Goal: Find specific page/section: Find specific page/section

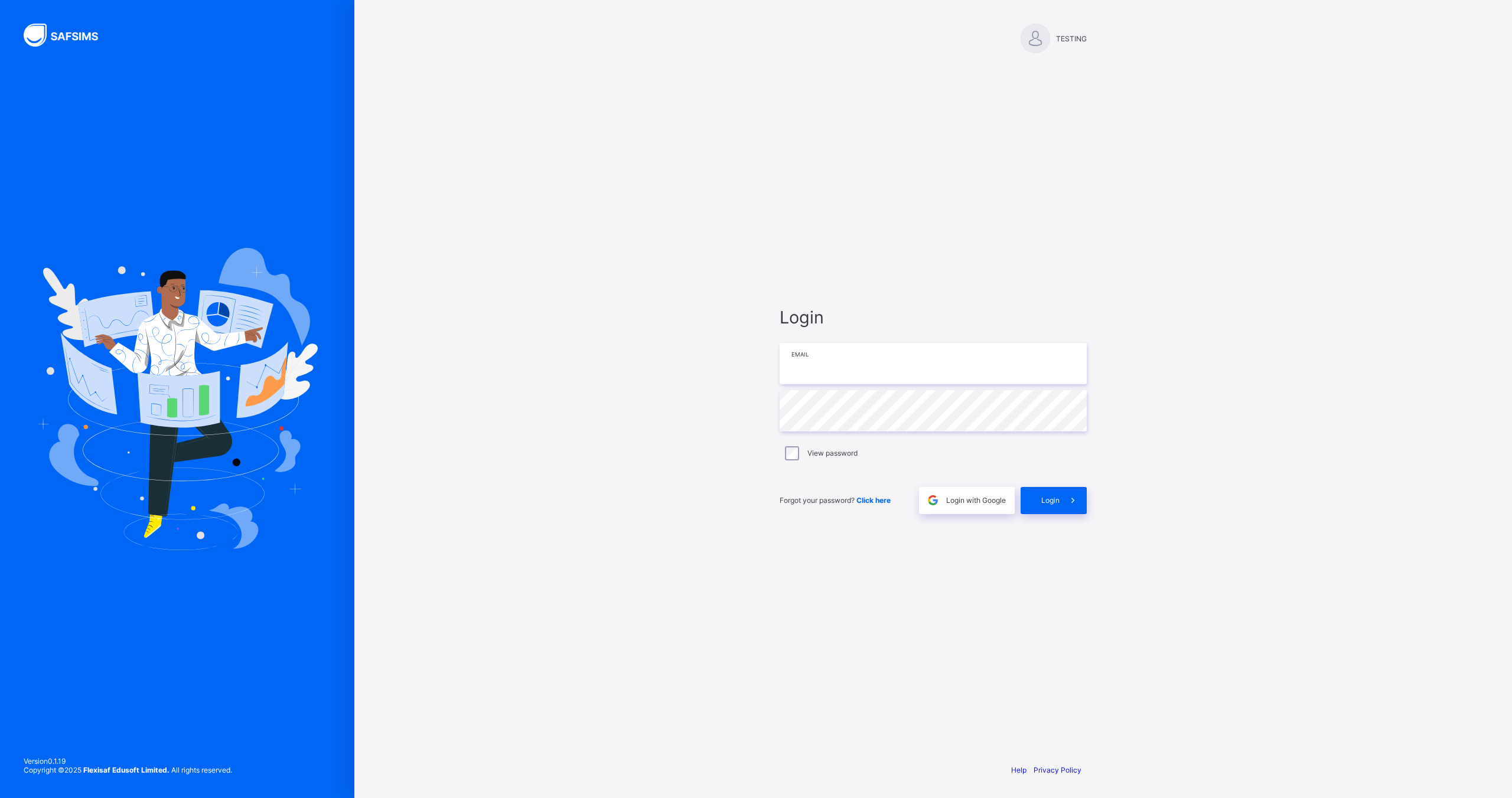
click at [919, 369] on input "email" at bounding box center [933, 363] width 307 height 41
click at [839, 359] on input "**********" at bounding box center [933, 356] width 307 height 41
type input "**********"
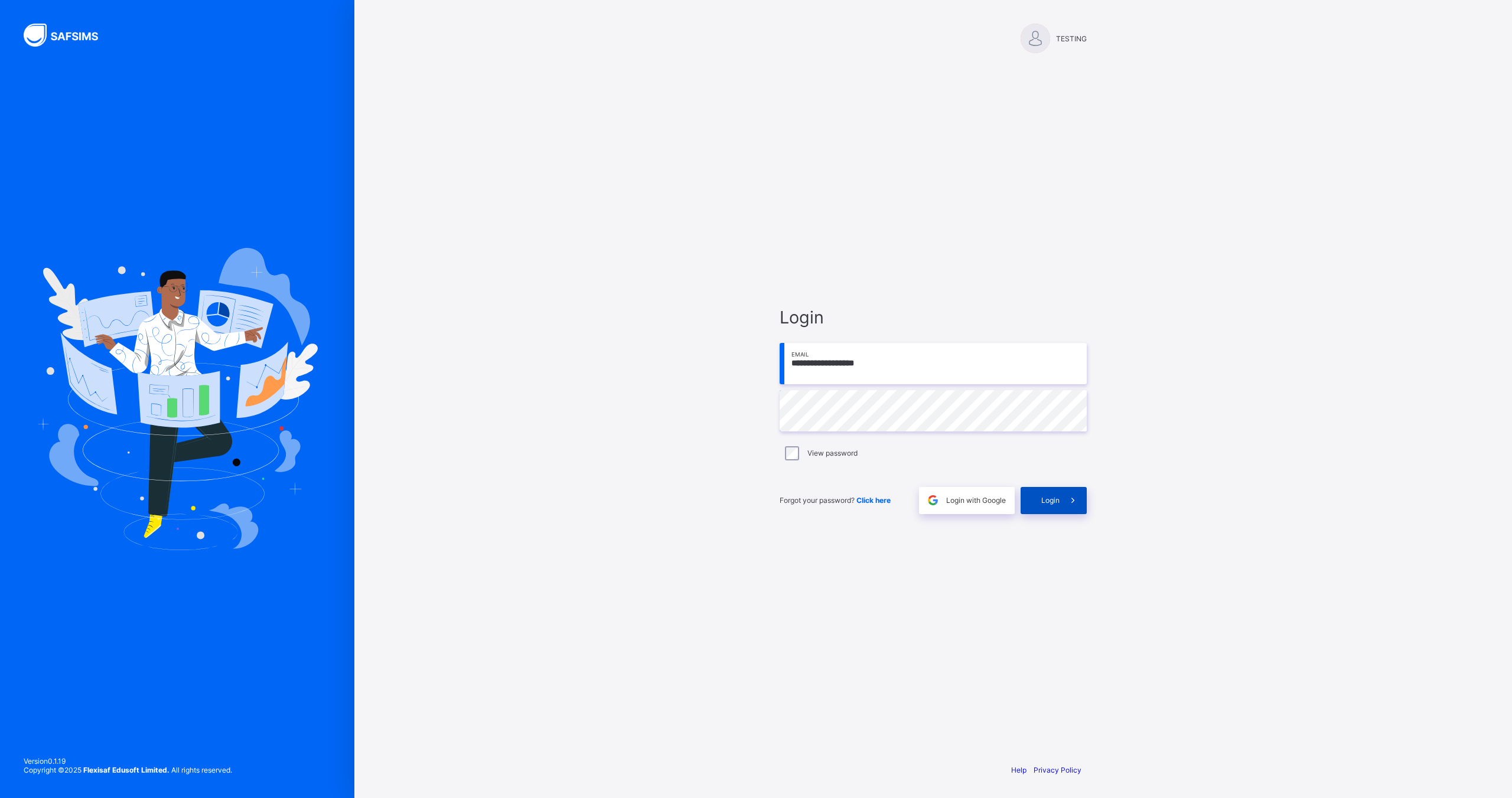
click at [1058, 496] on span "Login" at bounding box center [1050, 500] width 18 height 9
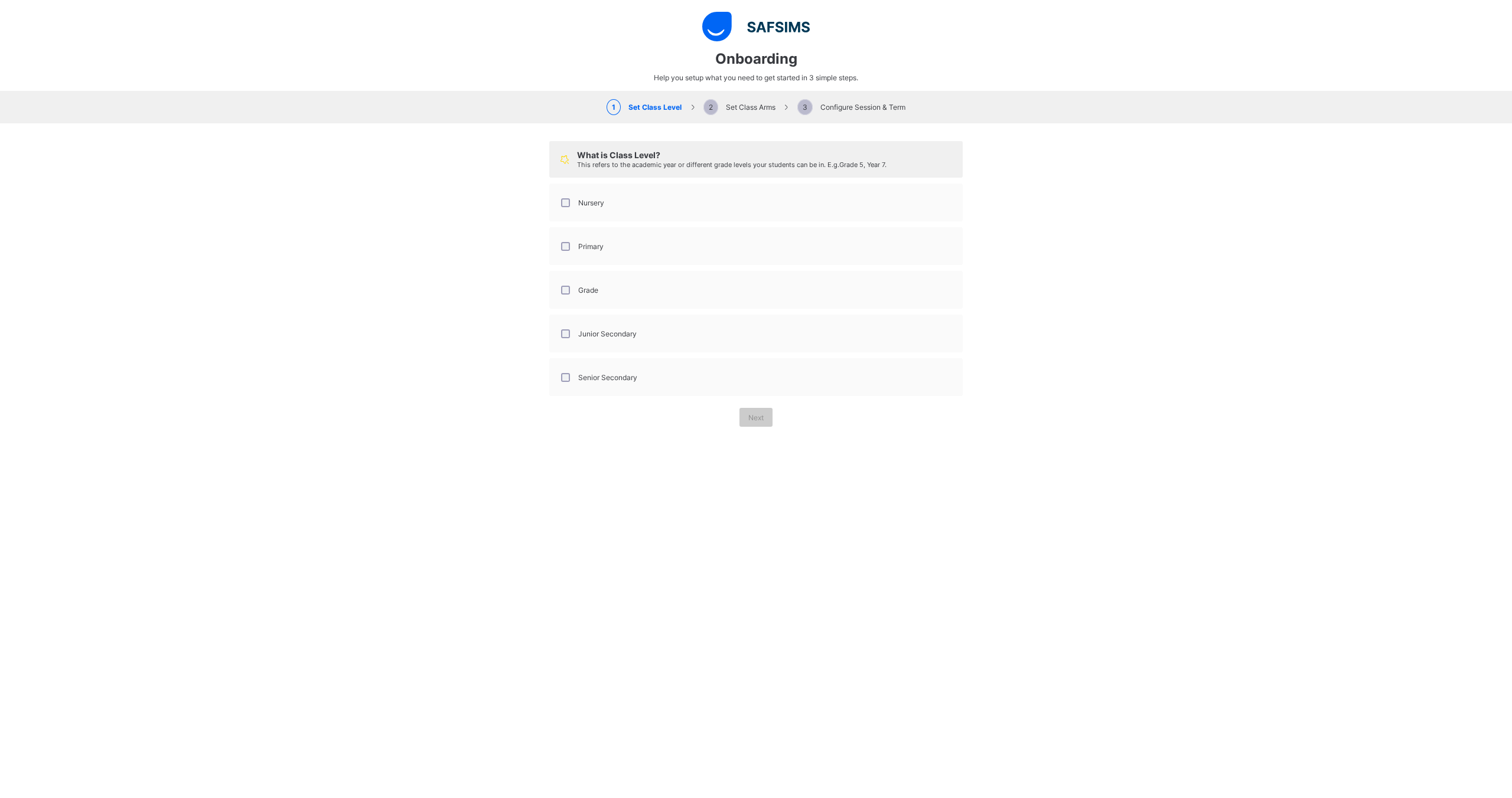
select select "**"
click at [725, 207] on div "Nursery" at bounding box center [752, 203] width 400 height 25
click at [562, 204] on div "Nursery" at bounding box center [577, 203] width 46 height 9
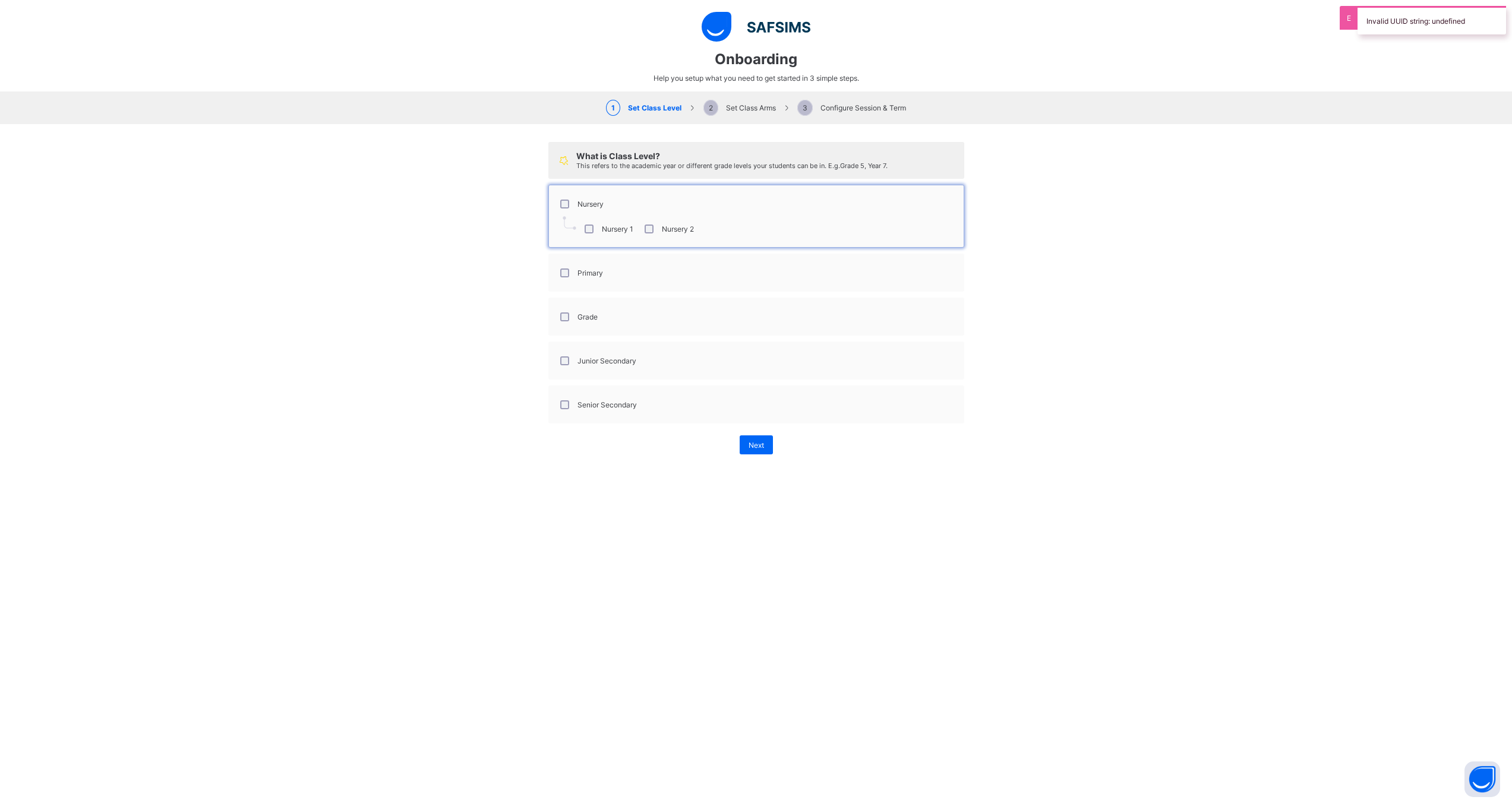
click at [578, 275] on label "Primary" at bounding box center [590, 273] width 26 height 9
click at [567, 345] on div "Grade" at bounding box center [577, 342] width 40 height 9
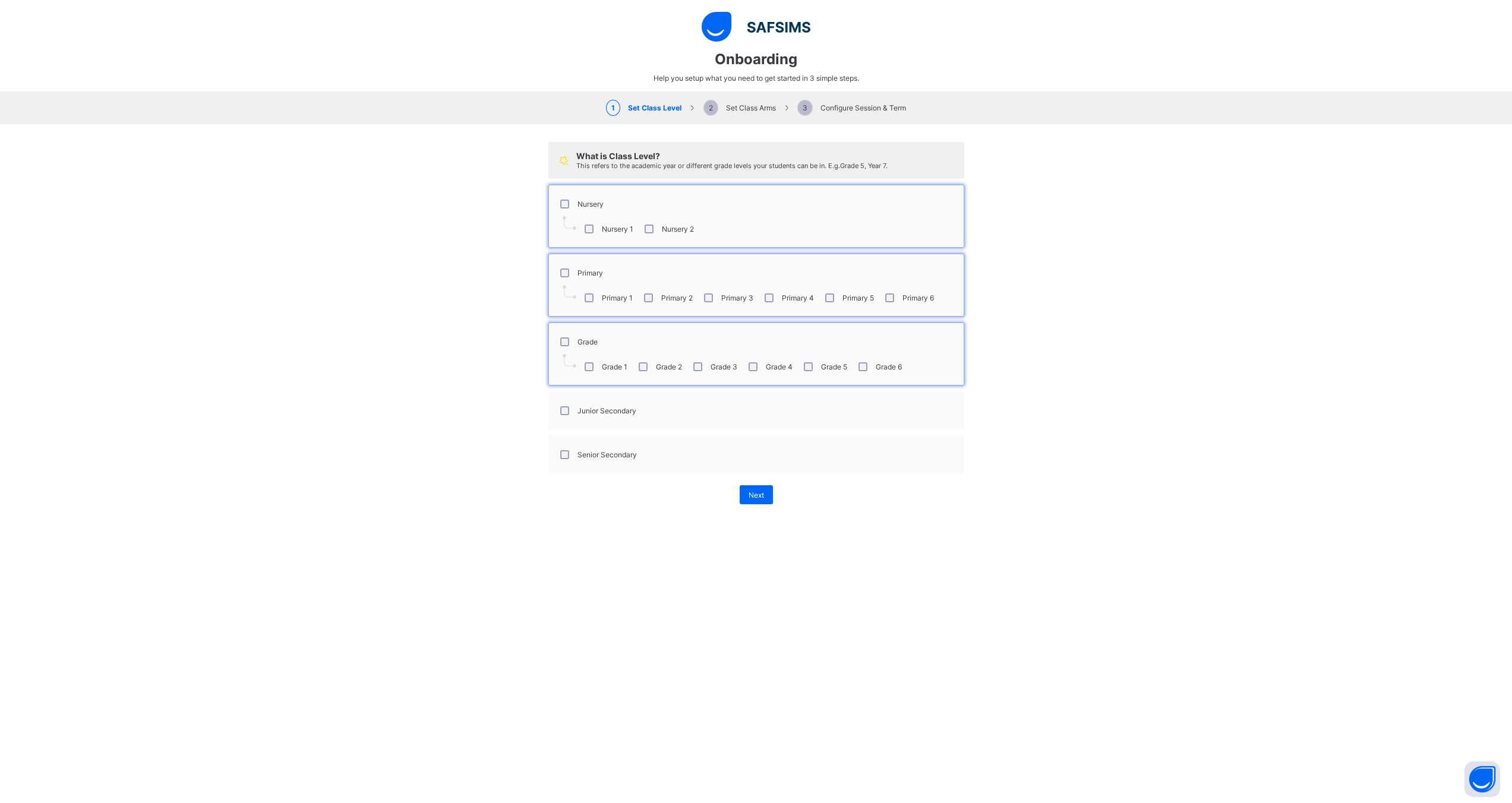
click at [560, 402] on div "Junior Secondary" at bounding box center [596, 411] width 84 height 25
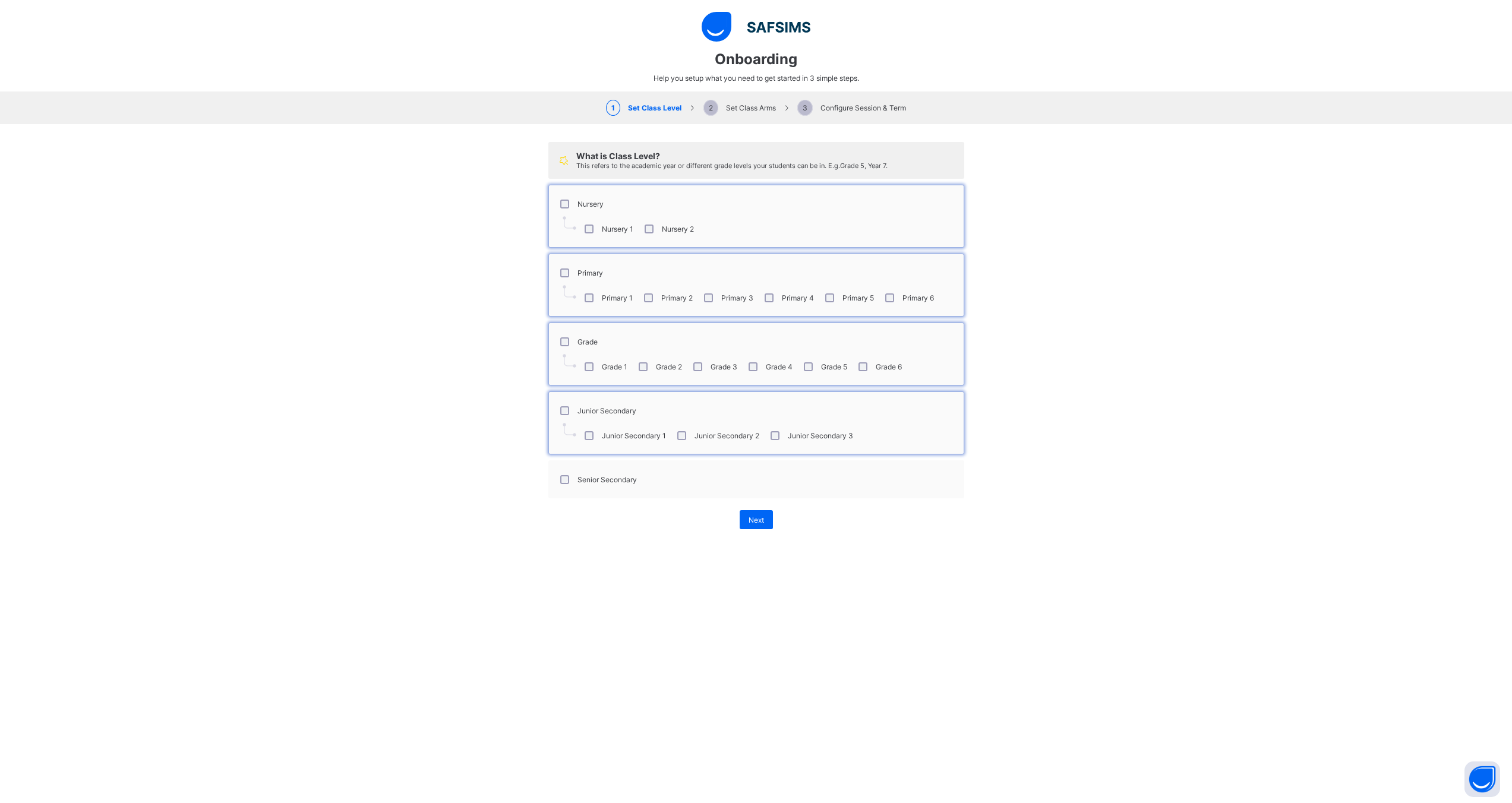
click at [561, 473] on div "Senior Secondary" at bounding box center [597, 480] width 85 height 25
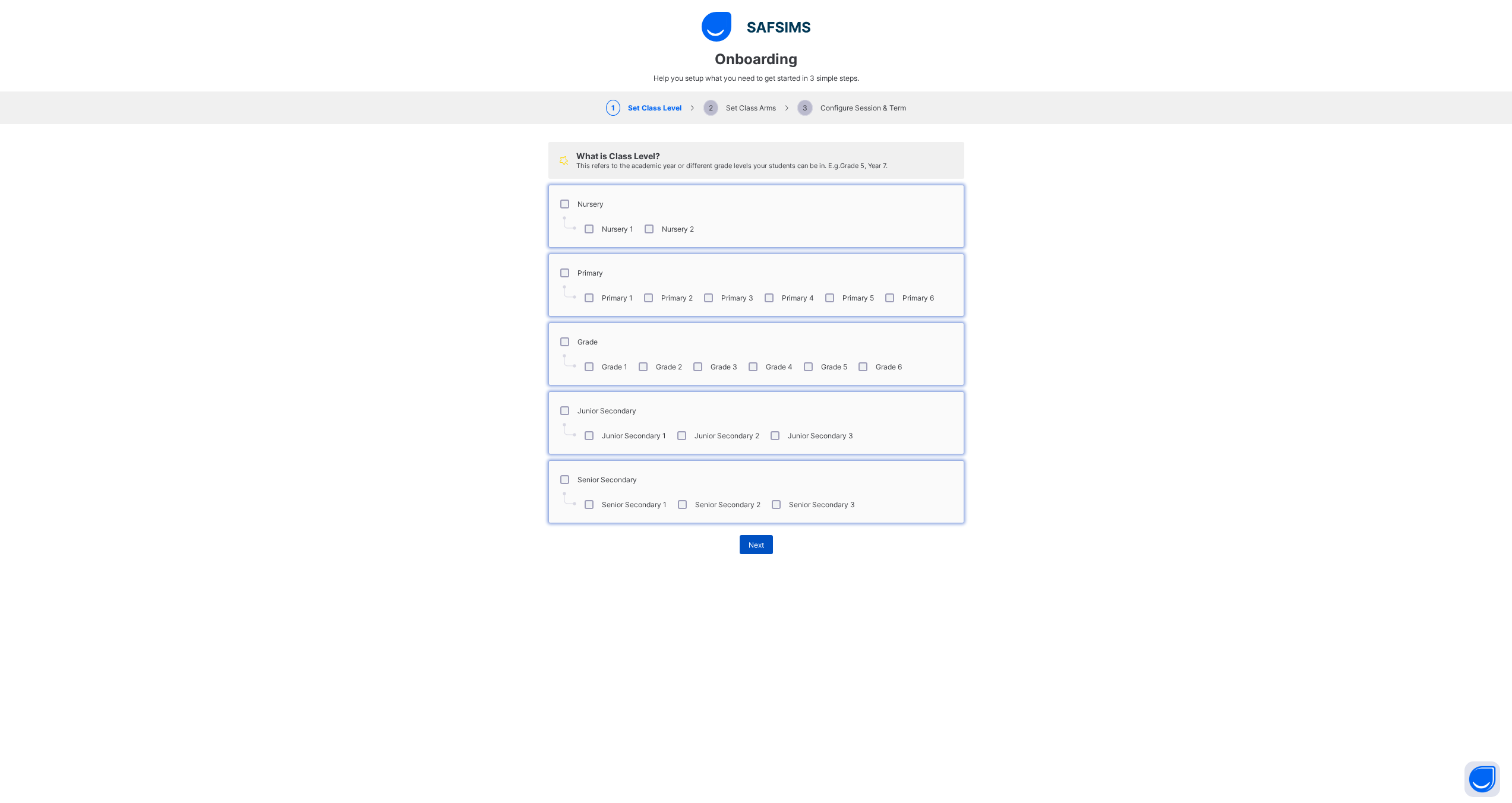
click at [756, 552] on div "Next" at bounding box center [756, 545] width 34 height 19
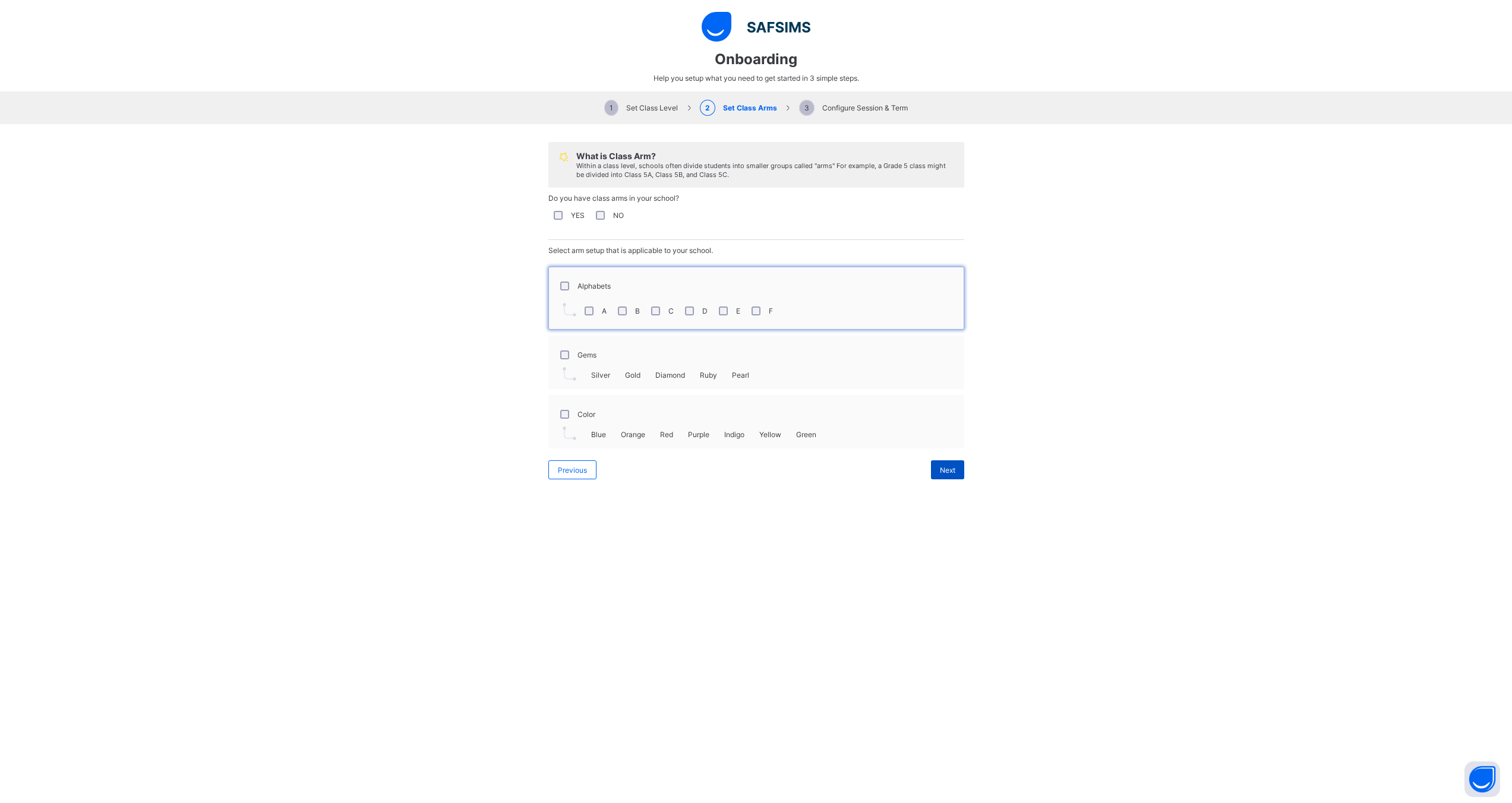
click at [942, 473] on span "Next" at bounding box center [947, 470] width 15 height 9
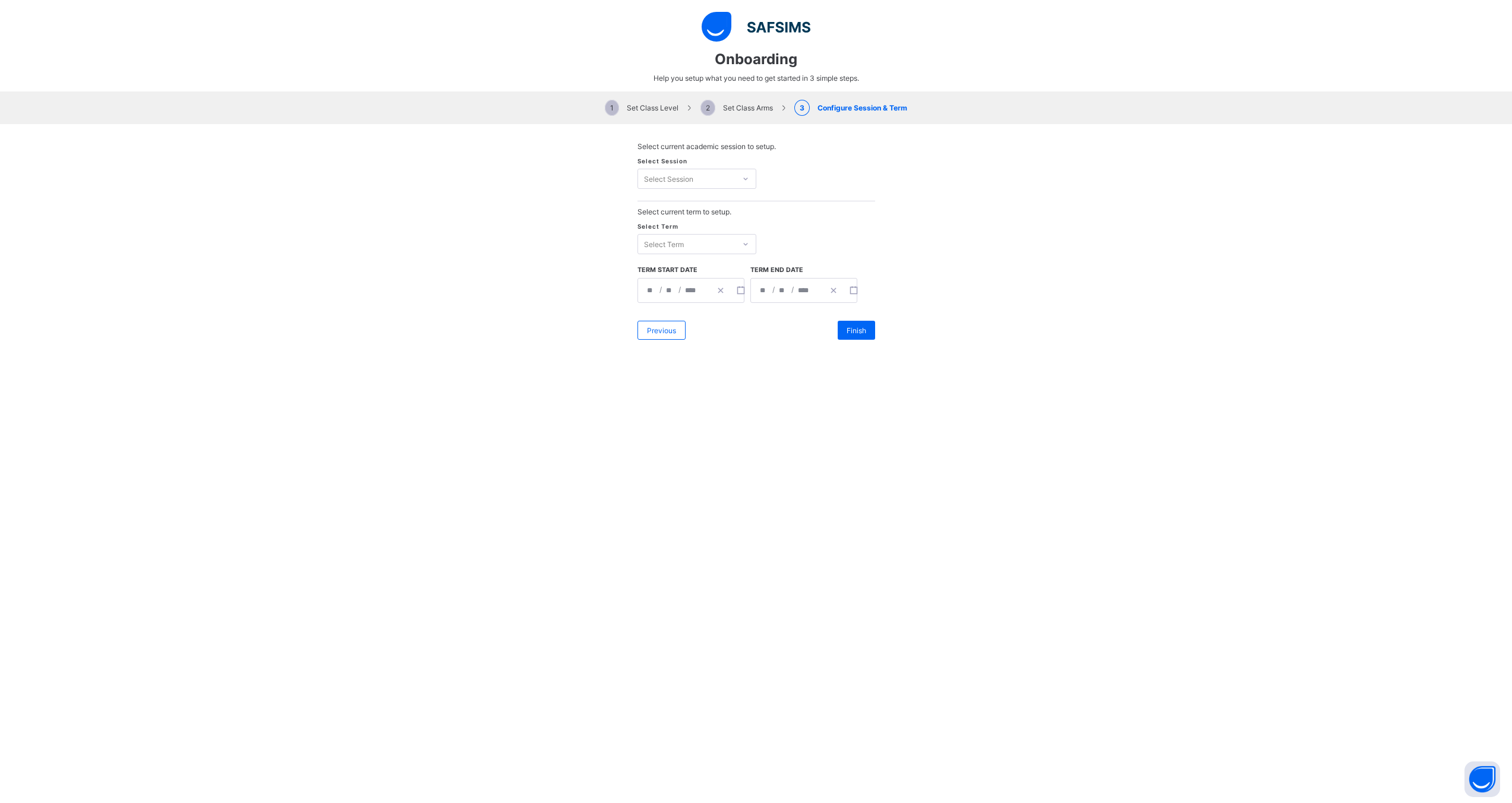
click at [693, 182] on div "Select Session" at bounding box center [687, 178] width 97 height 17
click at [676, 204] on div "2028/2029 Session" at bounding box center [696, 203] width 118 height 19
click at [680, 244] on div "Select Term" at bounding box center [687, 244] width 97 height 17
click at [672, 267] on div "First Term" at bounding box center [696, 269] width 118 height 19
click at [855, 333] on span "Finish" at bounding box center [856, 330] width 19 height 9
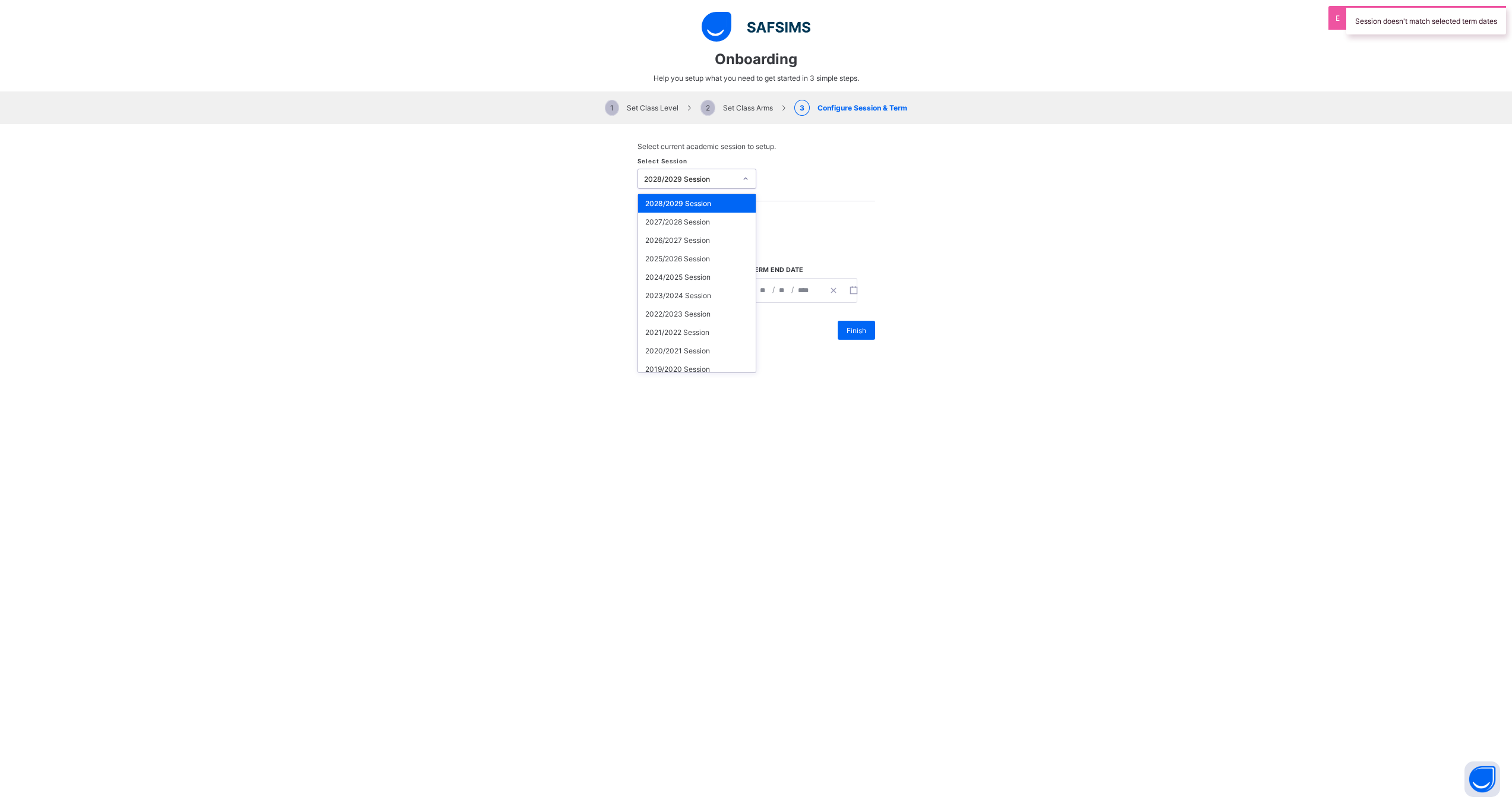
click at [701, 182] on div "2028/2029 Session" at bounding box center [690, 179] width 93 height 9
click at [679, 298] on div "2023/2024 Session" at bounding box center [696, 295] width 118 height 19
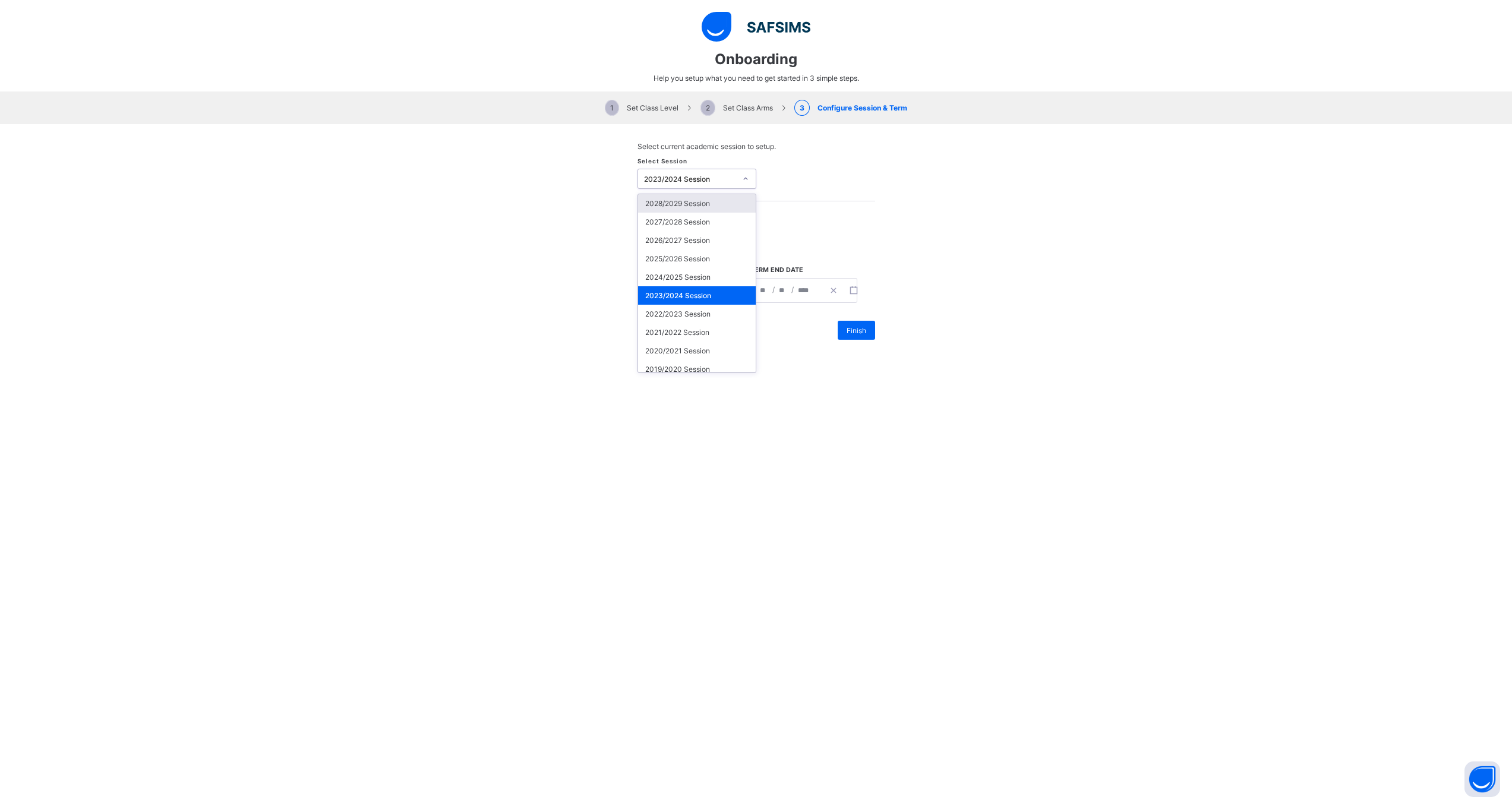
click at [688, 177] on div "2023/2024 Session" at bounding box center [690, 179] width 93 height 9
click at [676, 278] on div "2024/2025 Session" at bounding box center [696, 277] width 118 height 19
click at [850, 330] on span "Finish" at bounding box center [856, 330] width 19 height 9
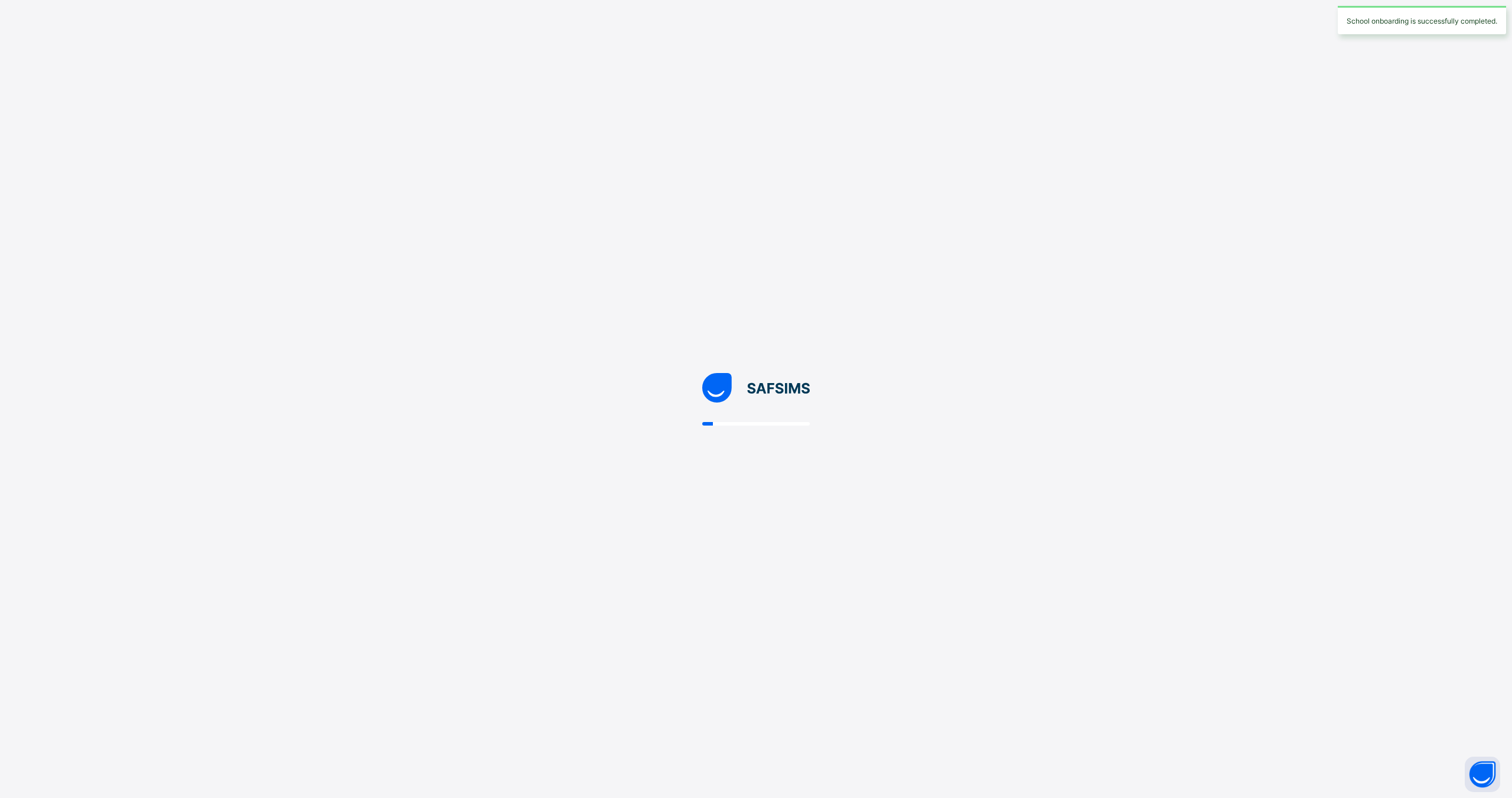
select select "**"
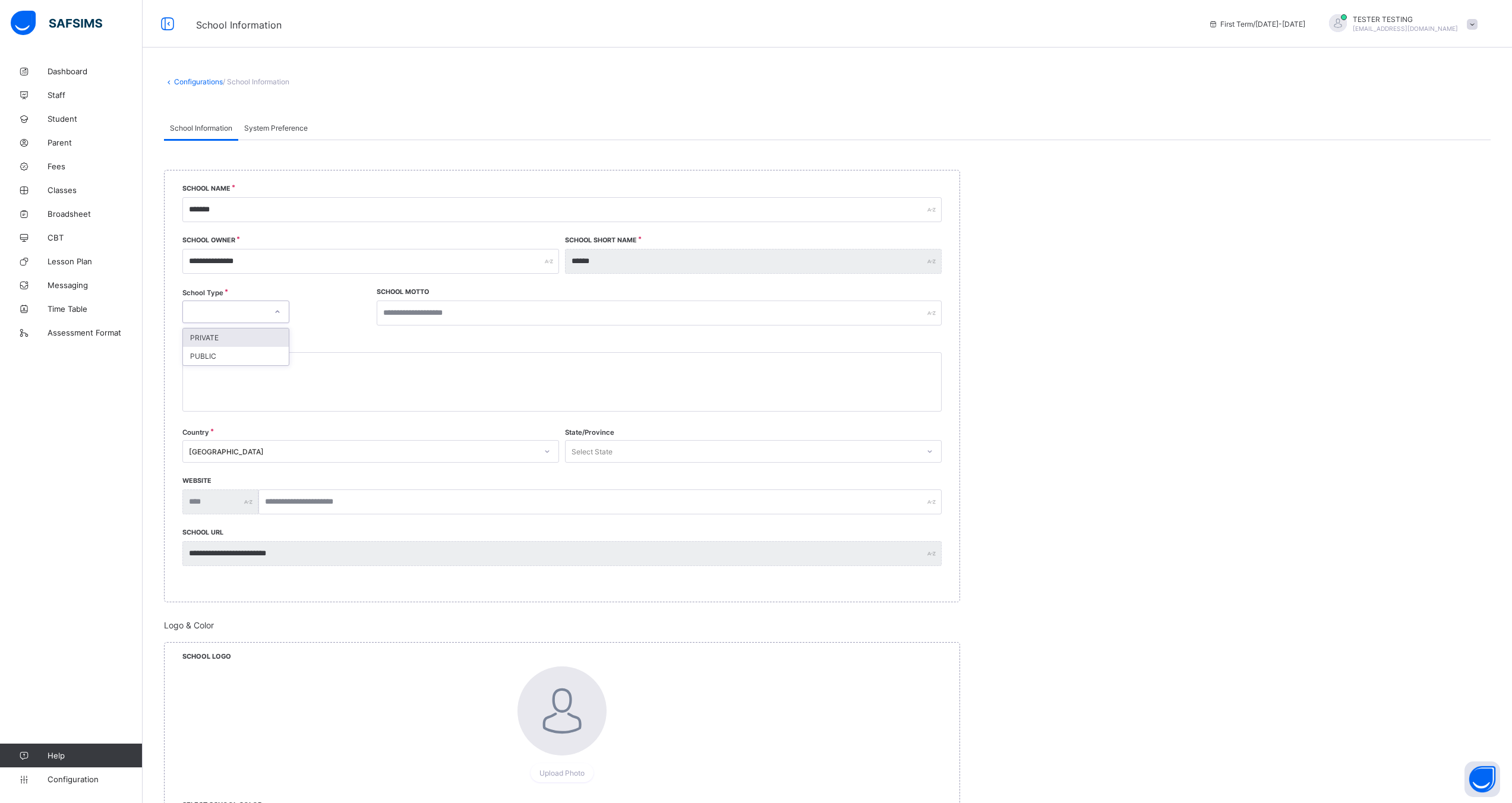
click at [262, 314] on div at bounding box center [224, 312] width 83 height 17
click at [253, 338] on div "PRIVATE" at bounding box center [236, 337] width 106 height 19
click at [255, 311] on div "PRIVATE" at bounding box center [228, 312] width 79 height 9
click at [249, 356] on div "PUBLIC" at bounding box center [236, 356] width 106 height 19
click at [251, 311] on div "PUBLIC" at bounding box center [228, 312] width 79 height 9
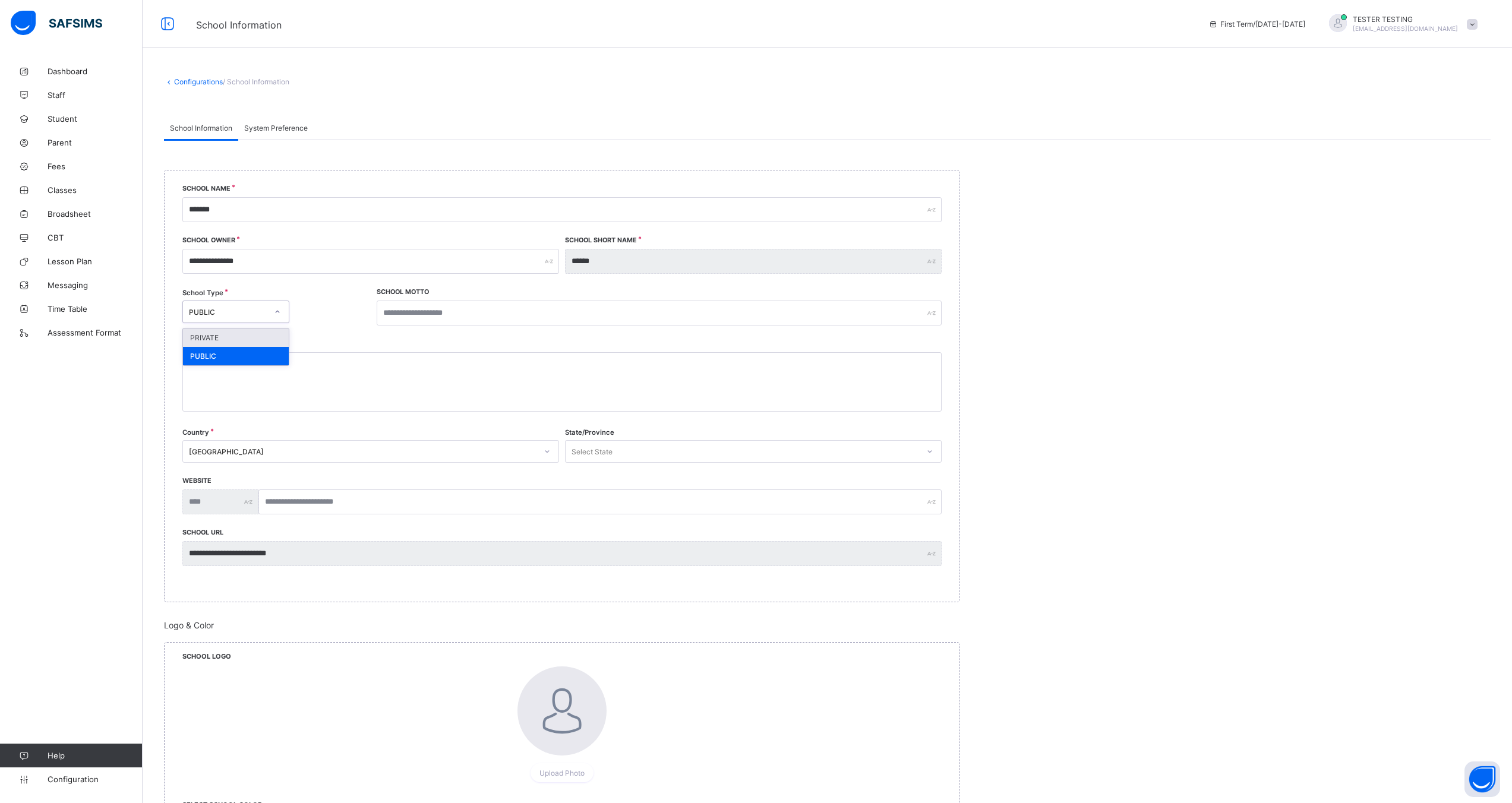
click at [251, 334] on div "PRIVATE" at bounding box center [236, 337] width 106 height 19
click at [395, 316] on input "text" at bounding box center [659, 313] width 566 height 25
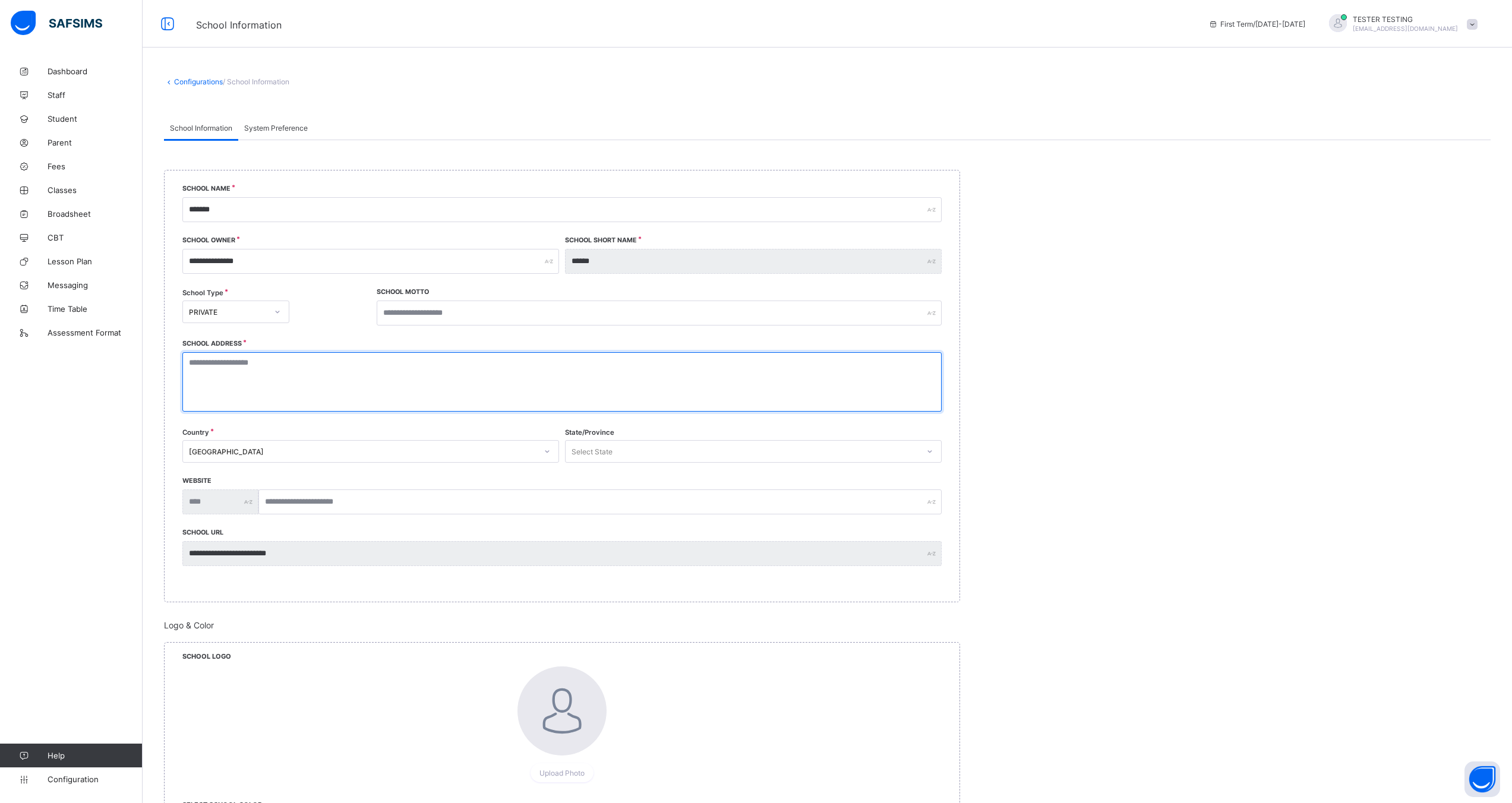
click at [286, 381] on textarea at bounding box center [561, 382] width 759 height 59
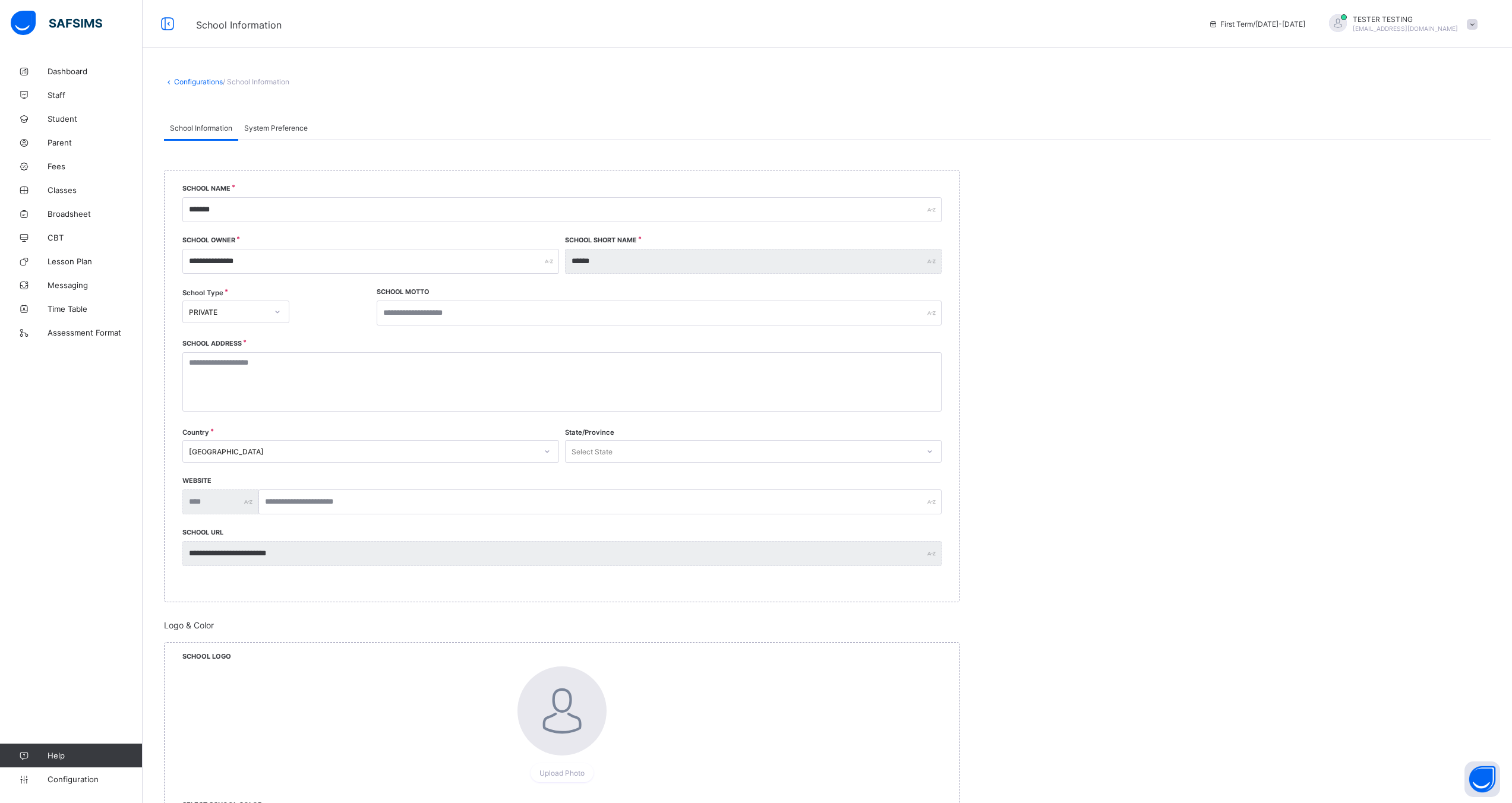
click at [264, 449] on div "[GEOGRAPHIC_DATA]" at bounding box center [363, 451] width 348 height 9
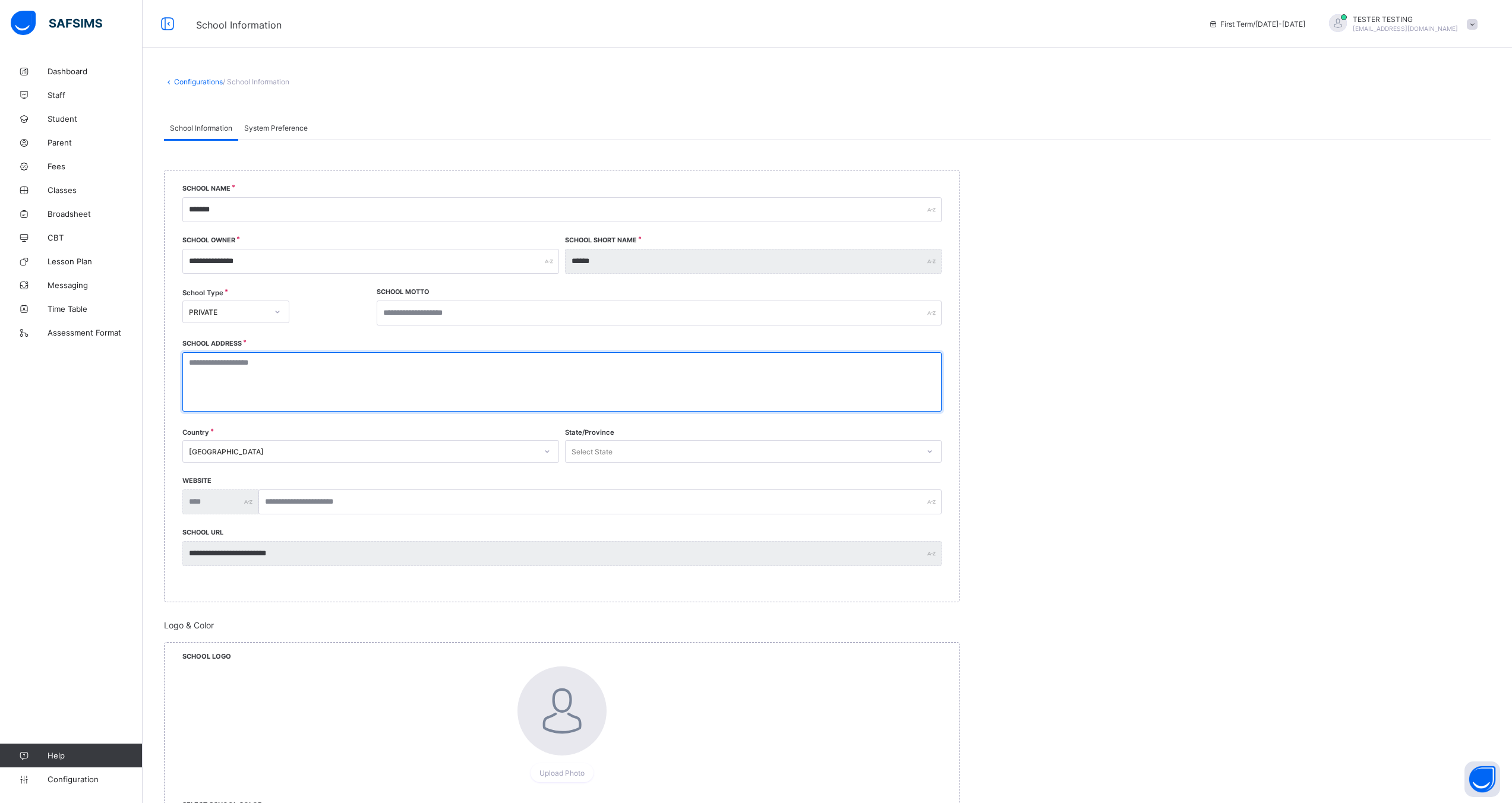
click at [325, 411] on textarea at bounding box center [561, 382] width 759 height 59
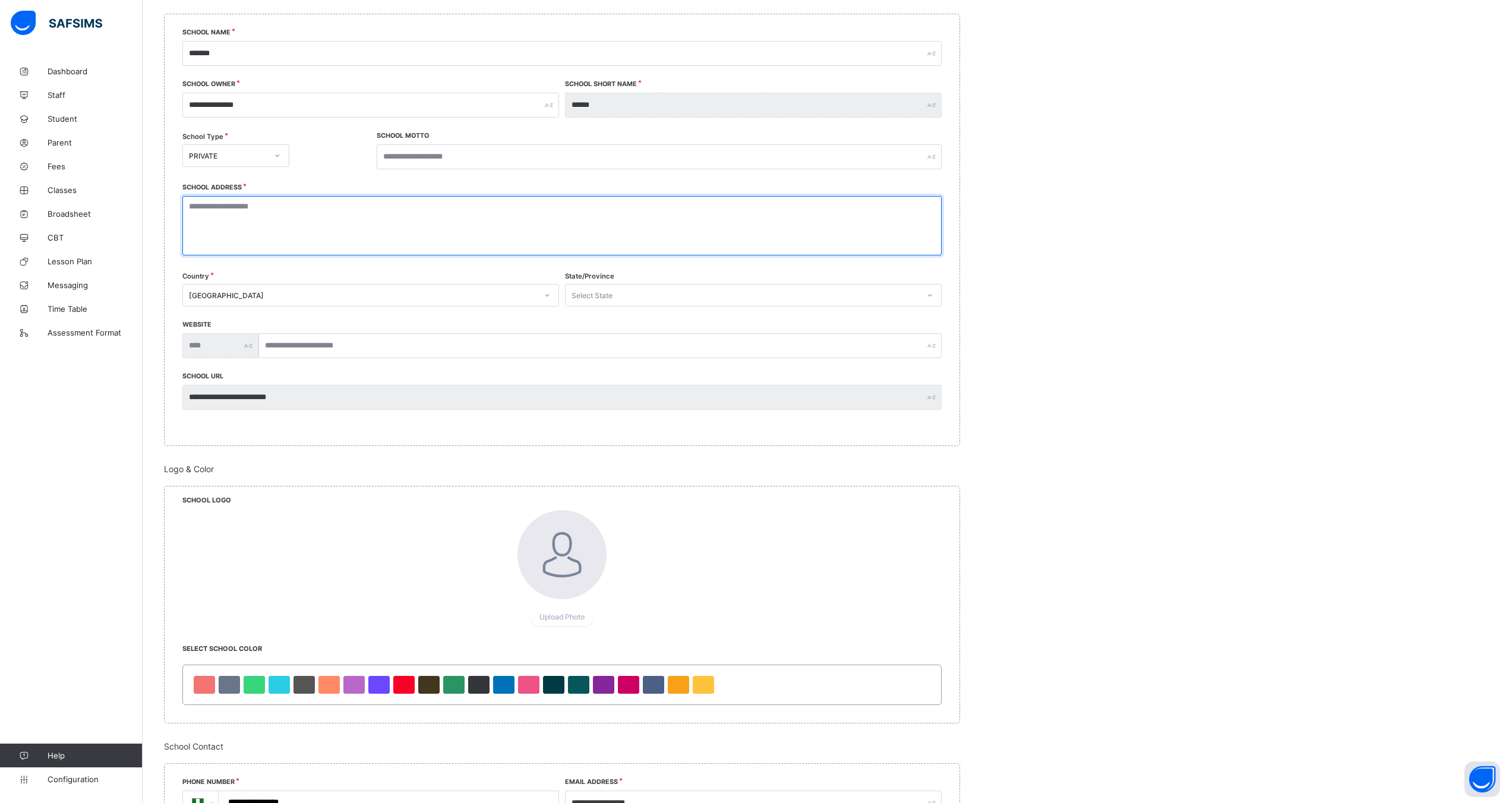
scroll to position [144, 0]
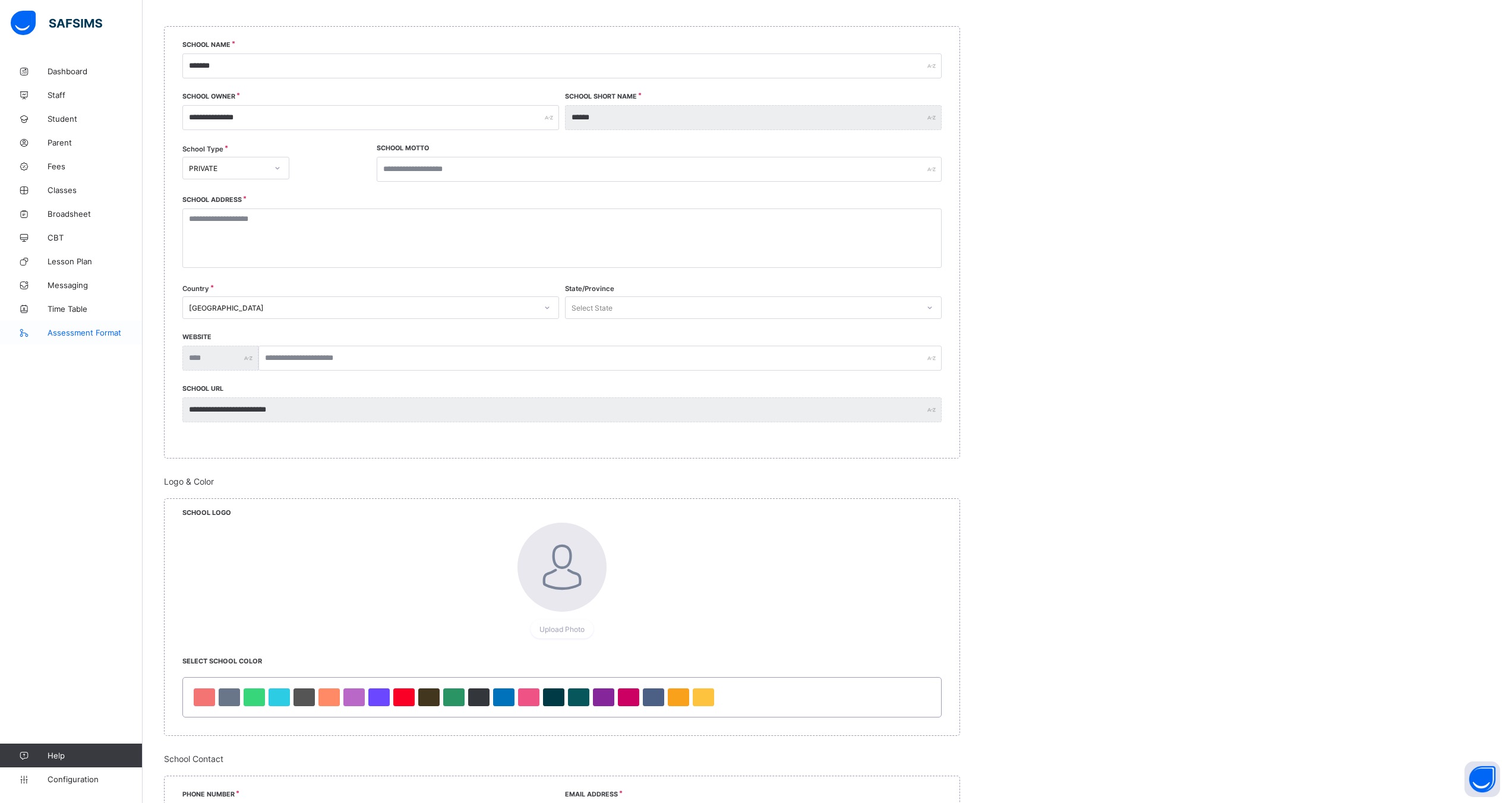
click at [70, 333] on span "Assessment Format" at bounding box center [95, 332] width 95 height 10
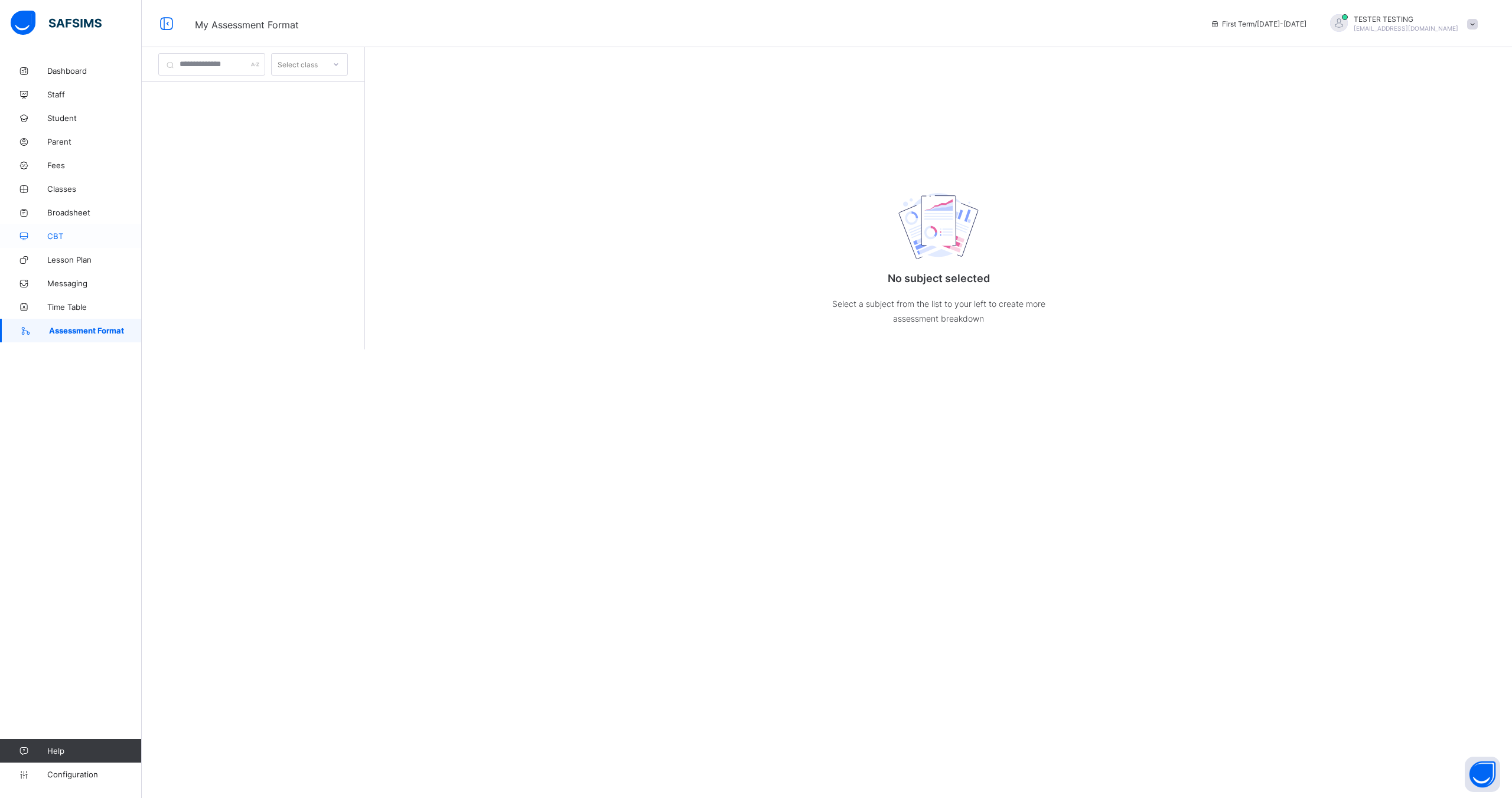
click at [56, 238] on span "CBT" at bounding box center [95, 236] width 95 height 10
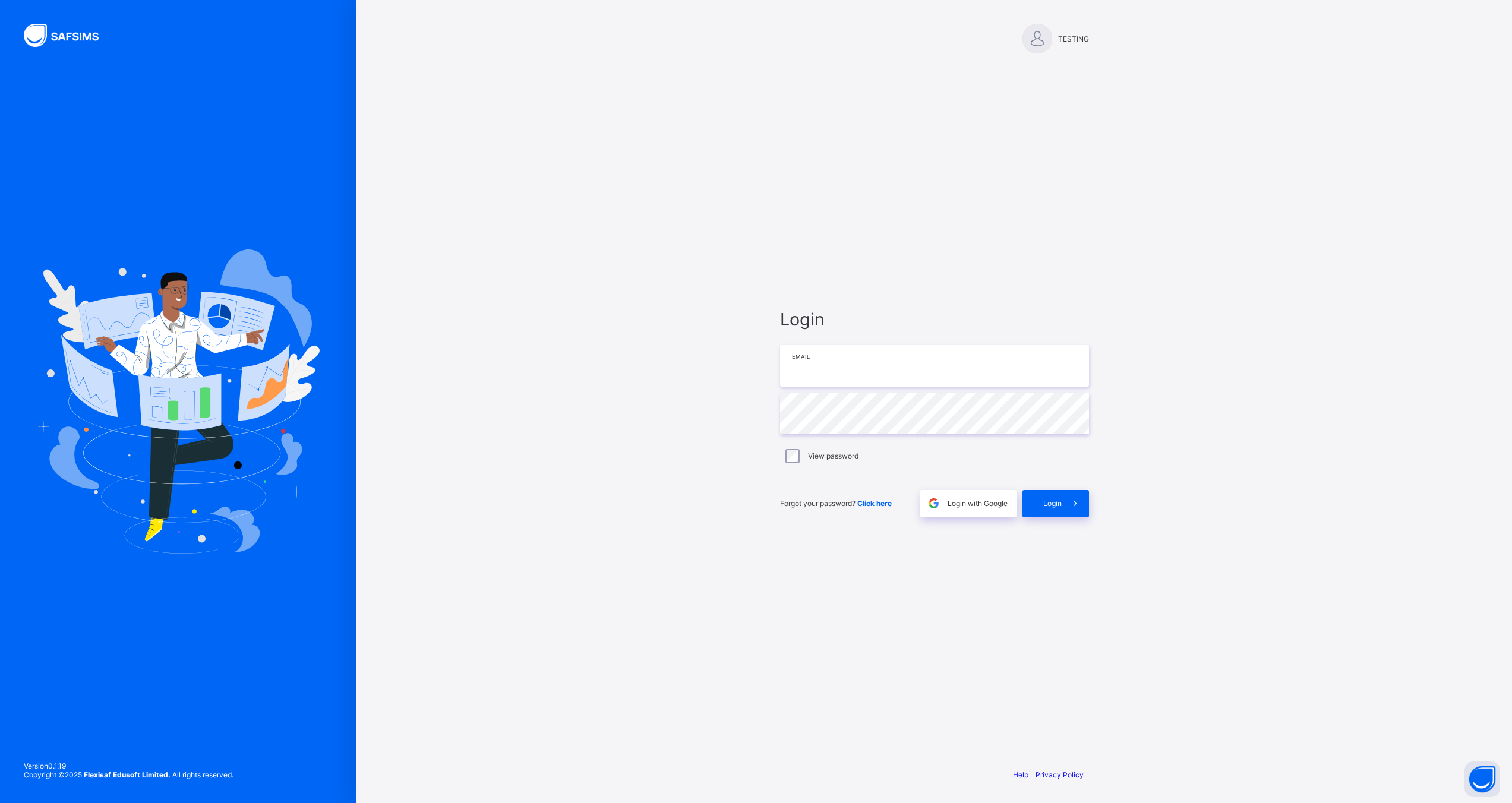
type input "**********"
